Goal: Task Accomplishment & Management: Manage account settings

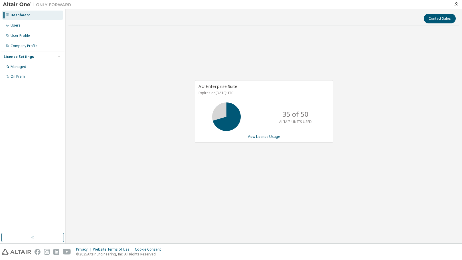
click at [333, 53] on div "AU Enterprise Suite Expires on March 21, 2026 UTC 35 of 50 ALTAIR UNITS USED Vi…" at bounding box center [264, 114] width 391 height 169
click at [383, 80] on div "AU Enterprise Suite Expires on March 21, 2026 UTC 35 of 50 ALTAIR UNITS USED Vi…" at bounding box center [264, 114] width 391 height 169
click at [458, 2] on icon "button" at bounding box center [456, 4] width 5 height 5
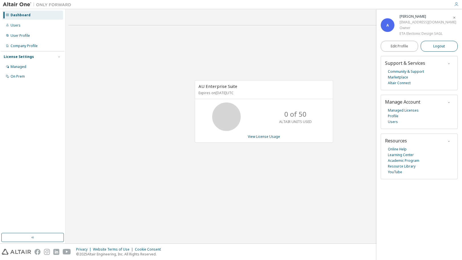
click at [430, 45] on button "Logout" at bounding box center [439, 46] width 37 height 11
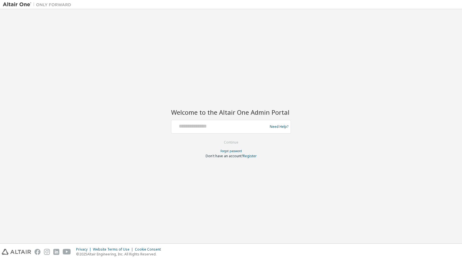
click at [351, 51] on div "Welcome to the Altair One Admin Portal Need Help? Please make sure that you pro…" at bounding box center [231, 126] width 457 height 229
